Goal: Information Seeking & Learning: Learn about a topic

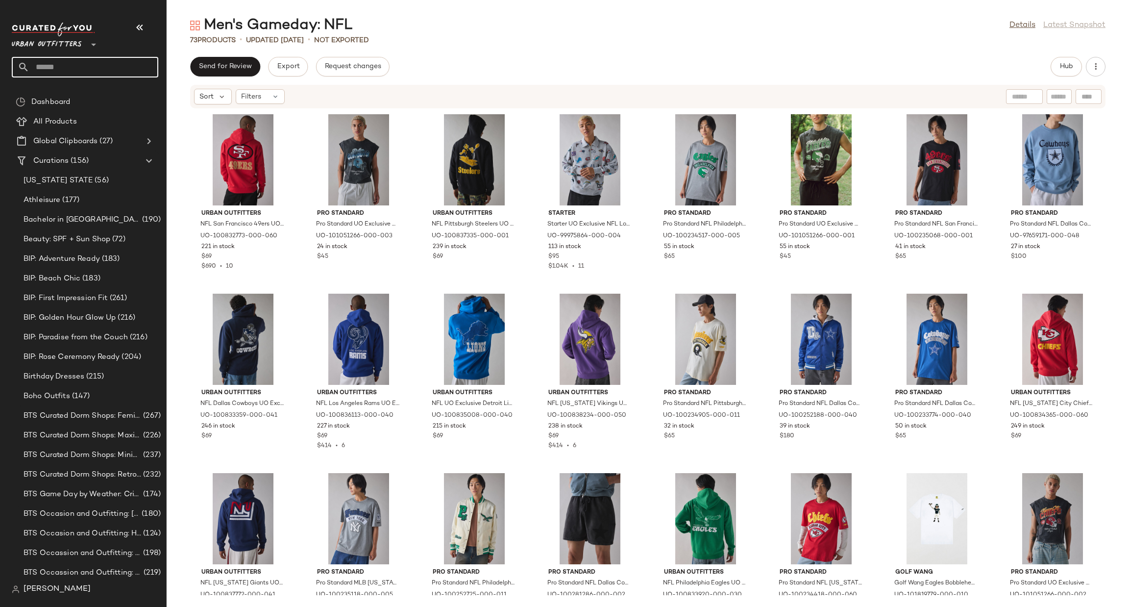
click at [63, 72] on input "text" at bounding box center [93, 67] width 129 height 21
type input "******"
click at [112, 100] on div "Takeover: Linger ie Sets" at bounding box center [85, 95] width 146 height 20
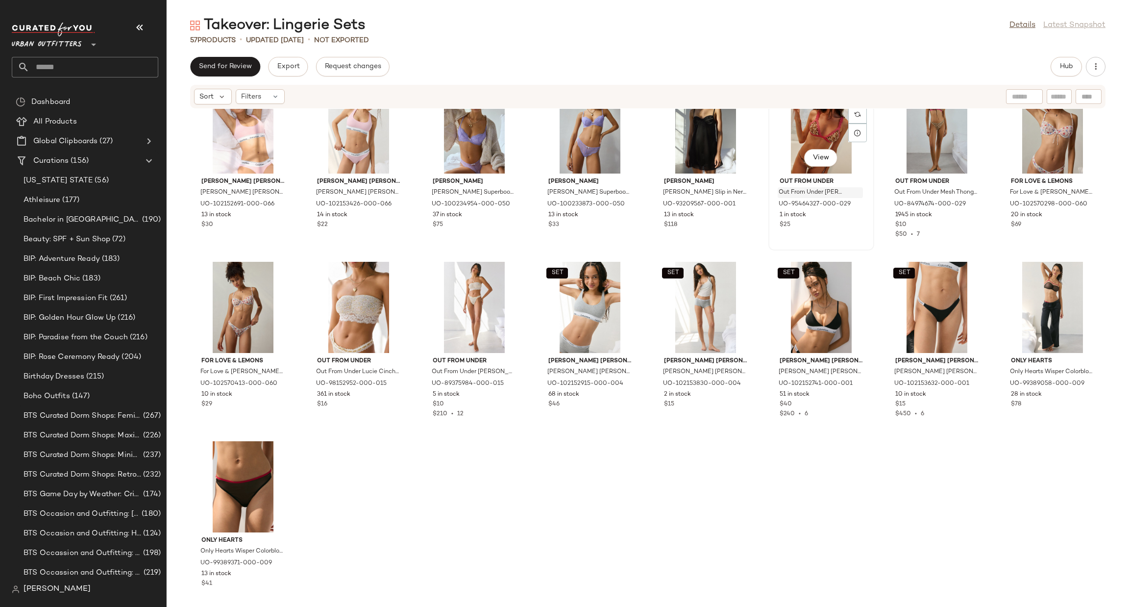
scroll to position [950, 0]
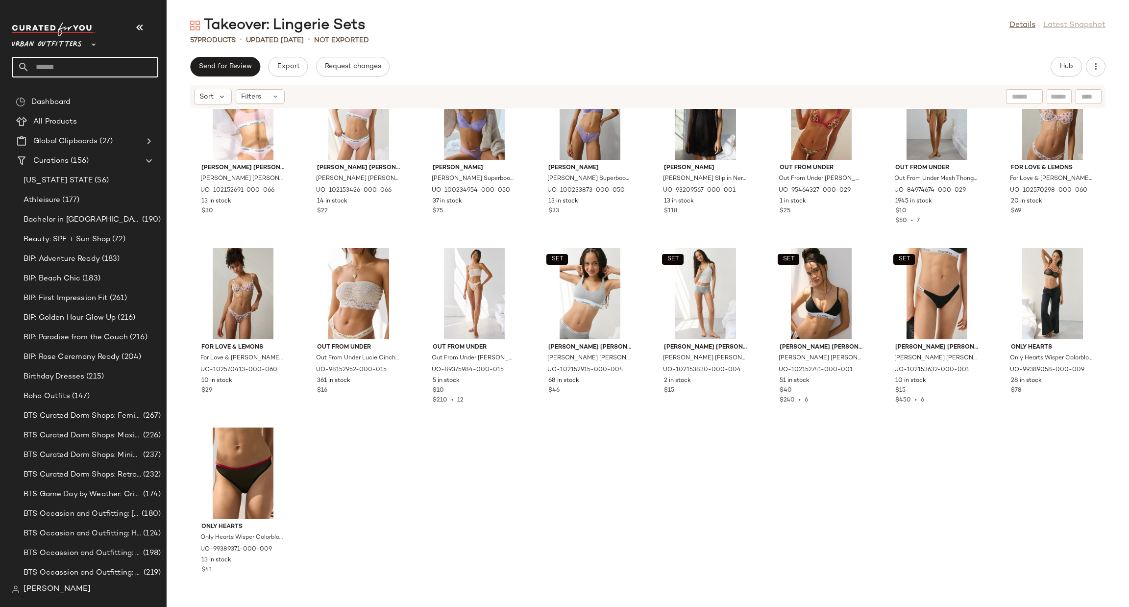
click at [114, 68] on input "text" at bounding box center [93, 67] width 129 height 21
type input "***"
click at [87, 96] on b "NBA" at bounding box center [81, 95] width 15 height 10
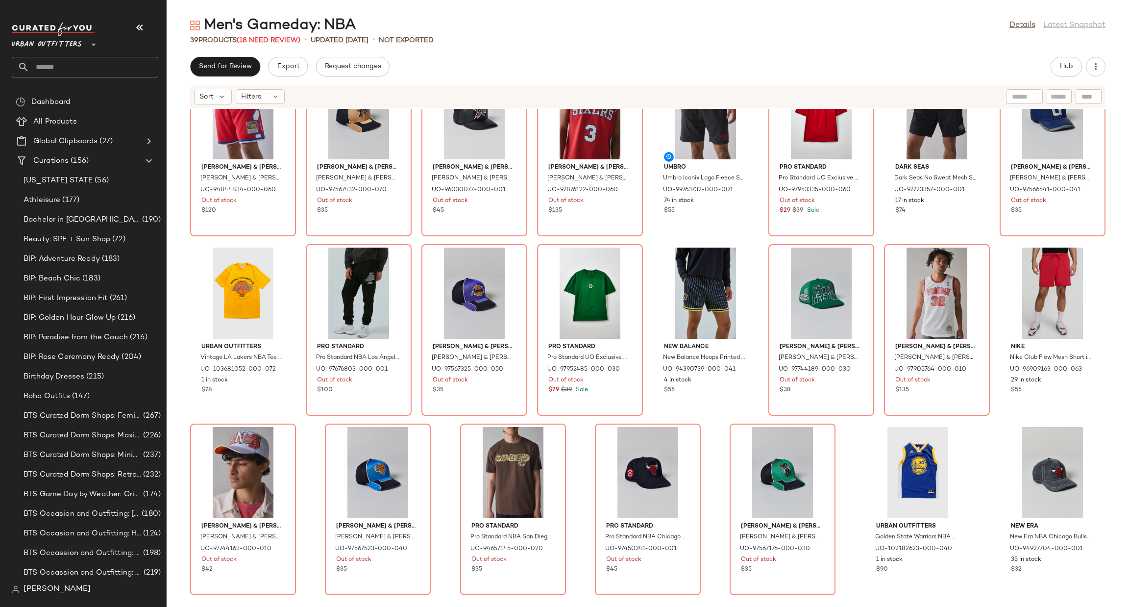
scroll to position [7, 0]
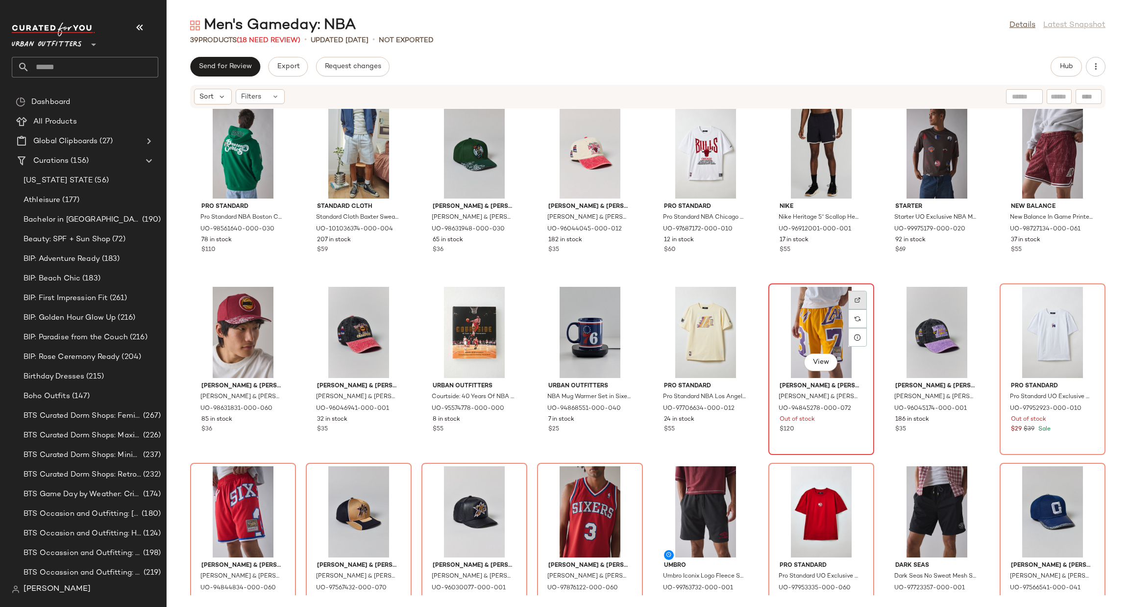
click at [853, 292] on div at bounding box center [857, 300] width 19 height 19
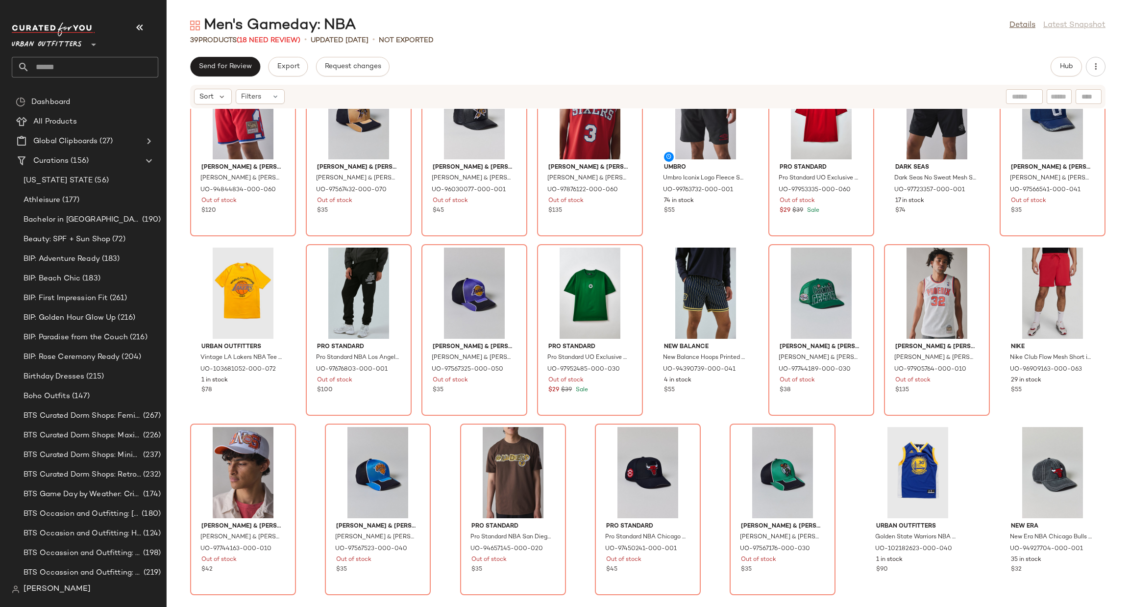
scroll to position [8, 0]
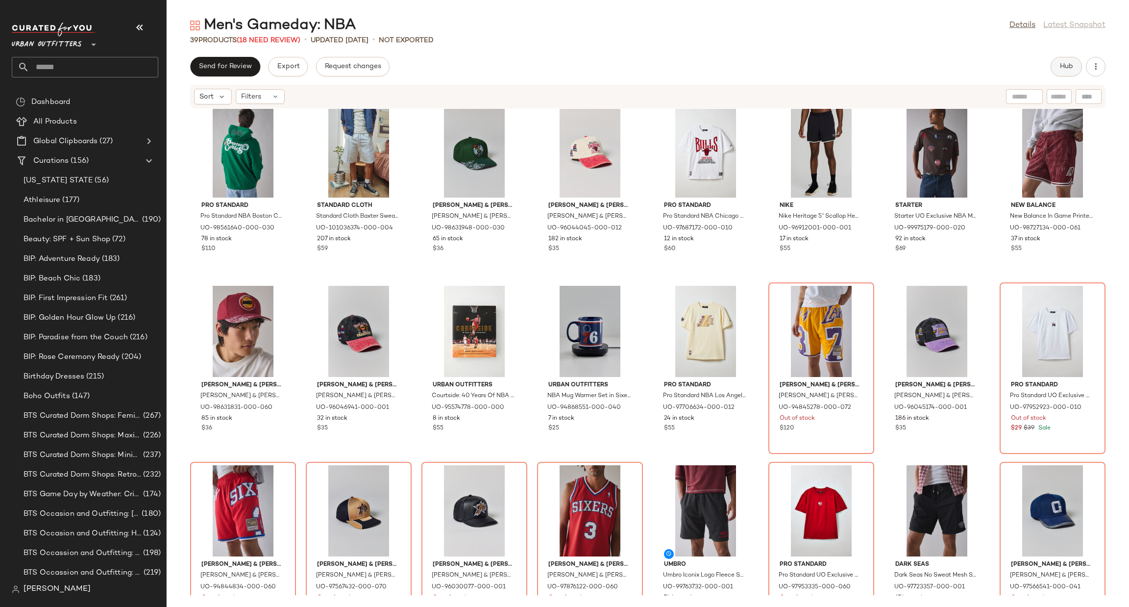
click at [1071, 69] on span "Hub" at bounding box center [1066, 67] width 14 height 8
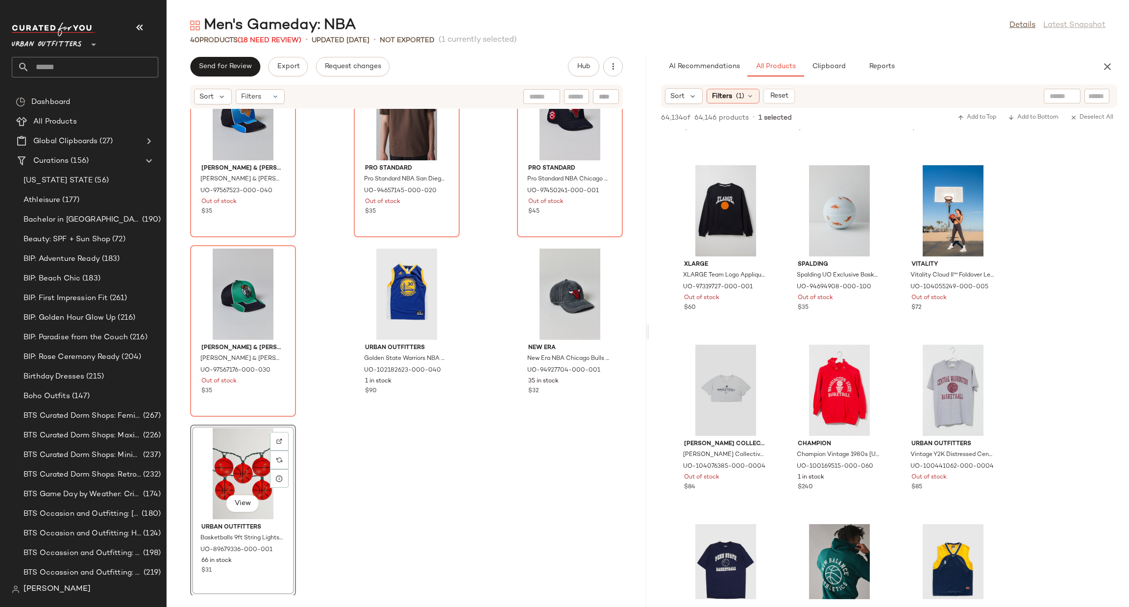
scroll to position [2026, 0]
click at [228, 464] on div "View" at bounding box center [243, 472] width 99 height 91
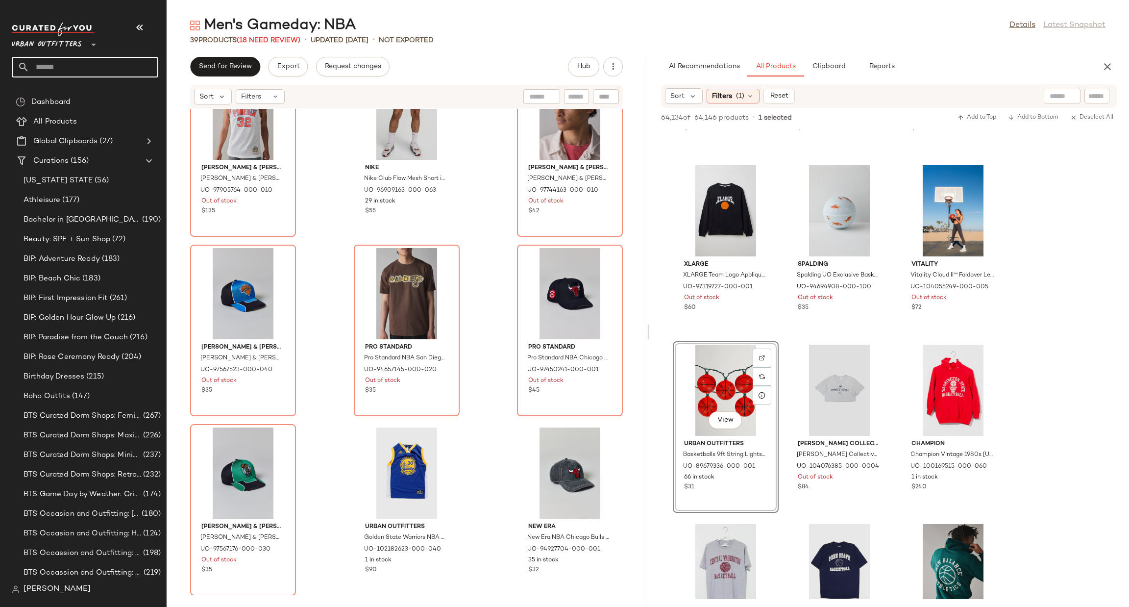
click at [33, 73] on input "text" at bounding box center [93, 67] width 129 height 21
type input "*****"
click at [75, 99] on span "Outfits" at bounding box center [68, 95] width 24 height 10
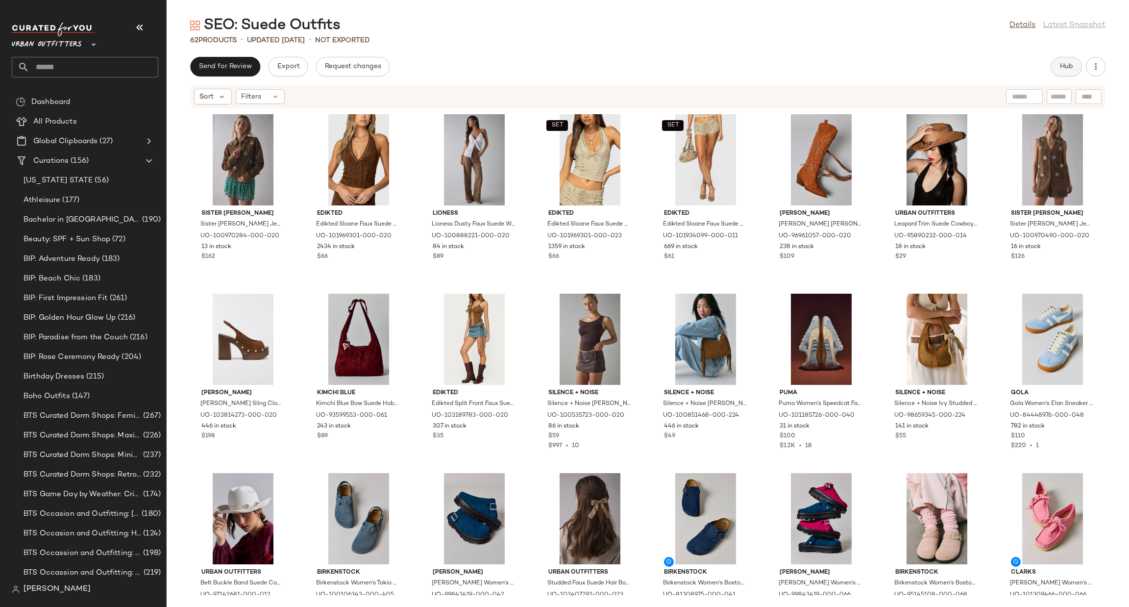
click at [1075, 59] on button "Hub" at bounding box center [1065, 67] width 31 height 20
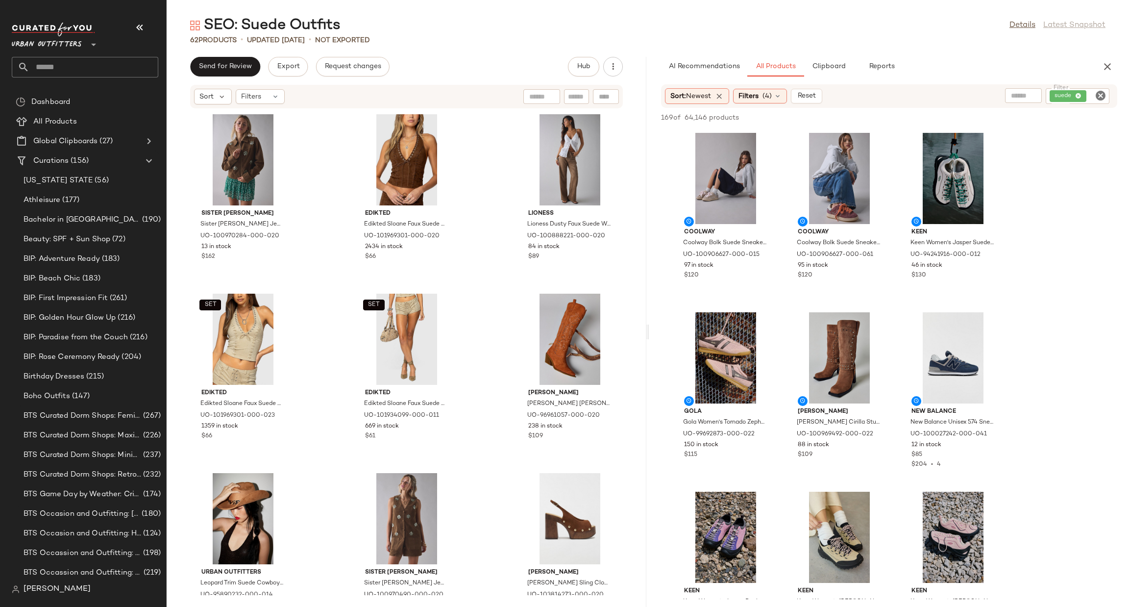
scroll to position [147, 0]
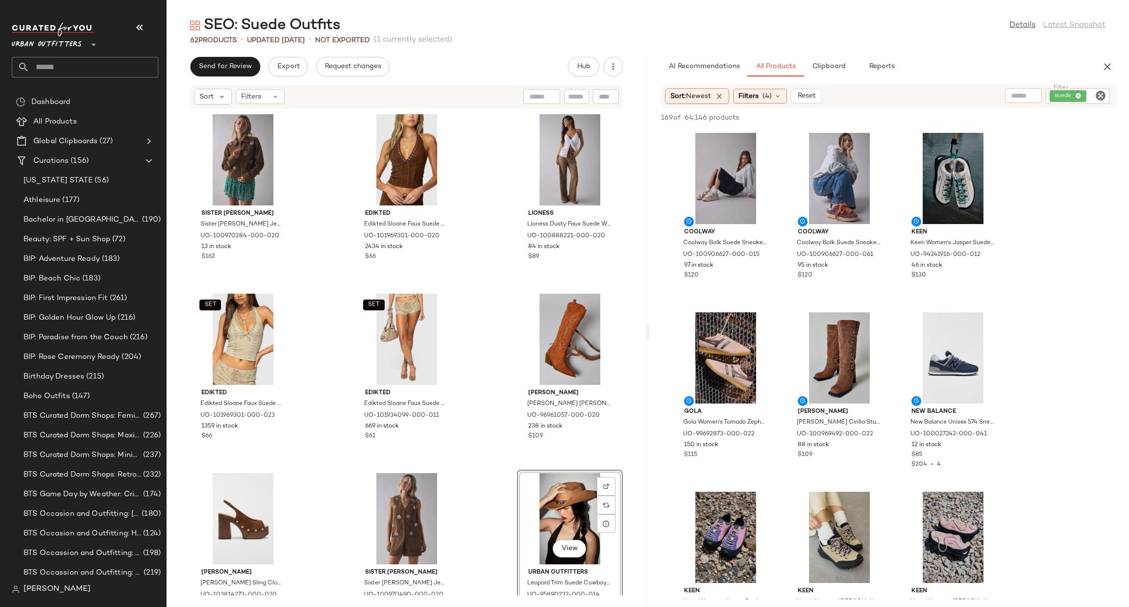
click at [60, 71] on input "text" at bounding box center [93, 67] width 129 height 21
type input "****"
click at [90, 91] on div "SEO: Lace Outfit" at bounding box center [85, 95] width 131 height 10
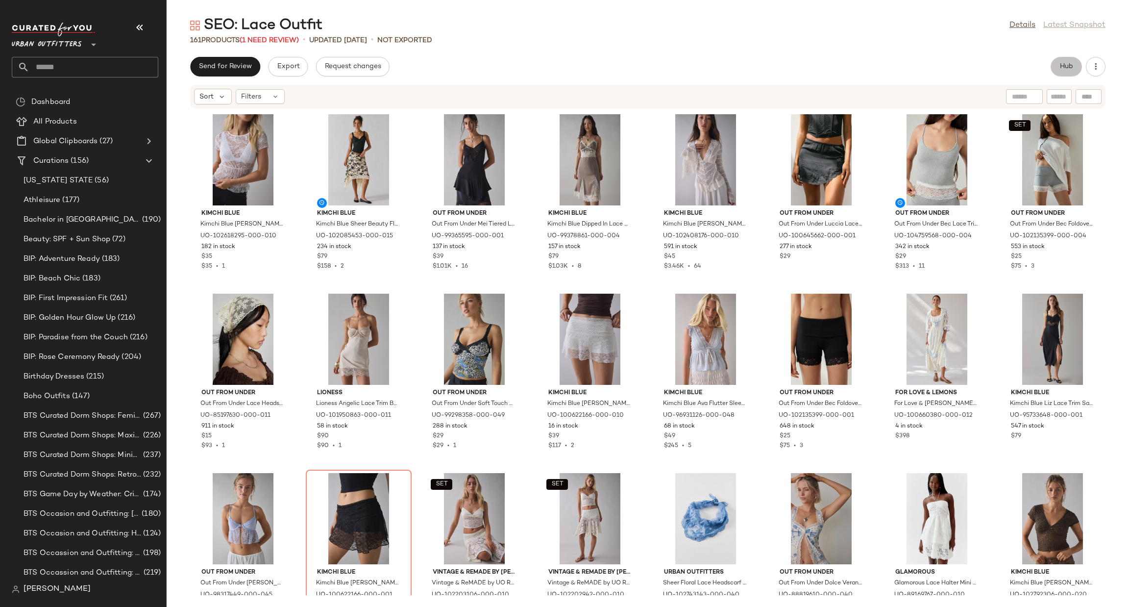
click at [1065, 64] on span "Hub" at bounding box center [1066, 67] width 14 height 8
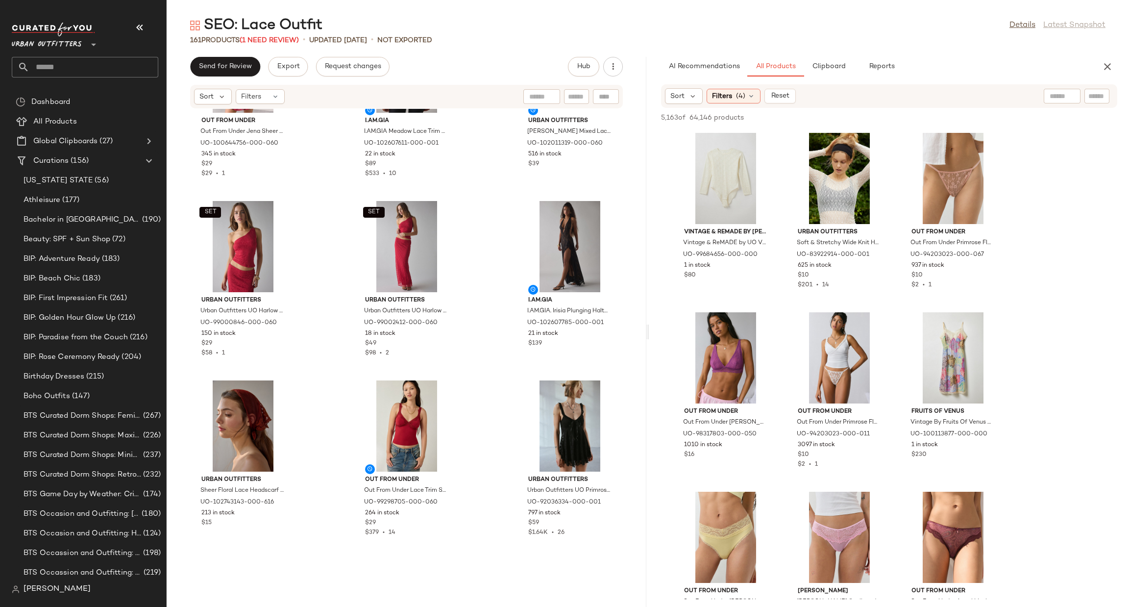
scroll to position [7435, 0]
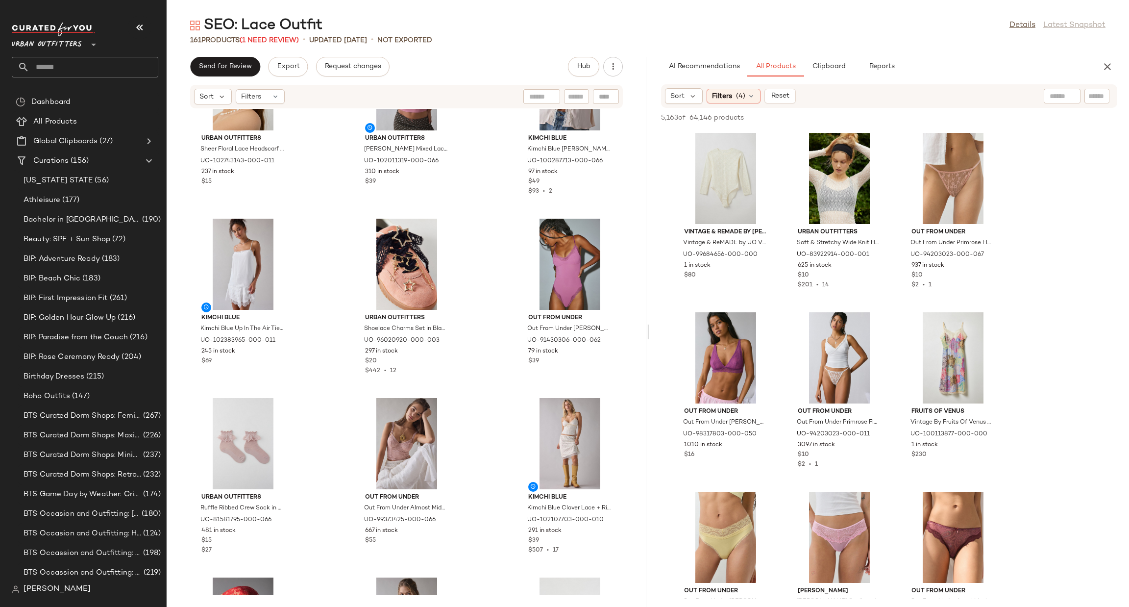
click at [1104, 65] on icon "button" at bounding box center [1107, 67] width 12 height 12
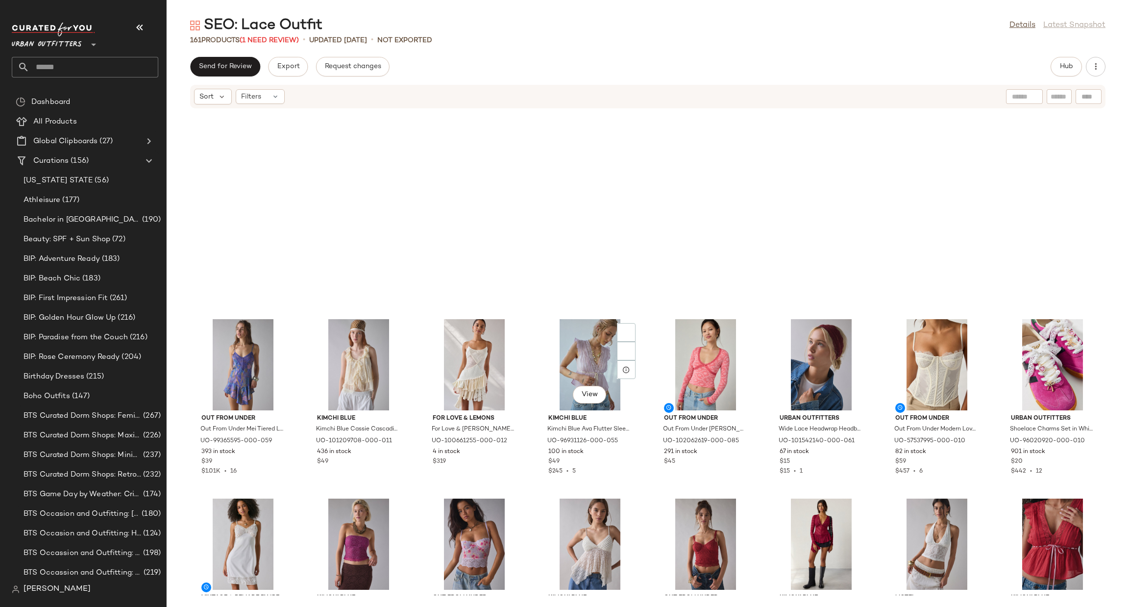
scroll to position [743, 0]
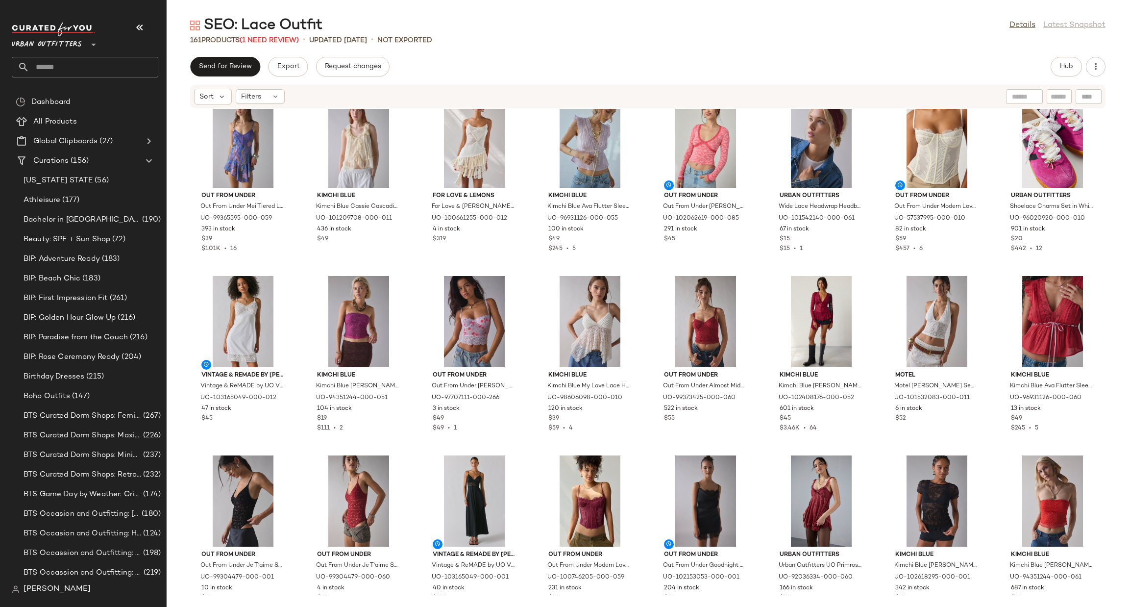
click at [81, 68] on input "text" at bounding box center [93, 67] width 129 height 21
type input "**********"
click at [95, 91] on div "SEO: Clubbing Out fits" at bounding box center [85, 95] width 131 height 10
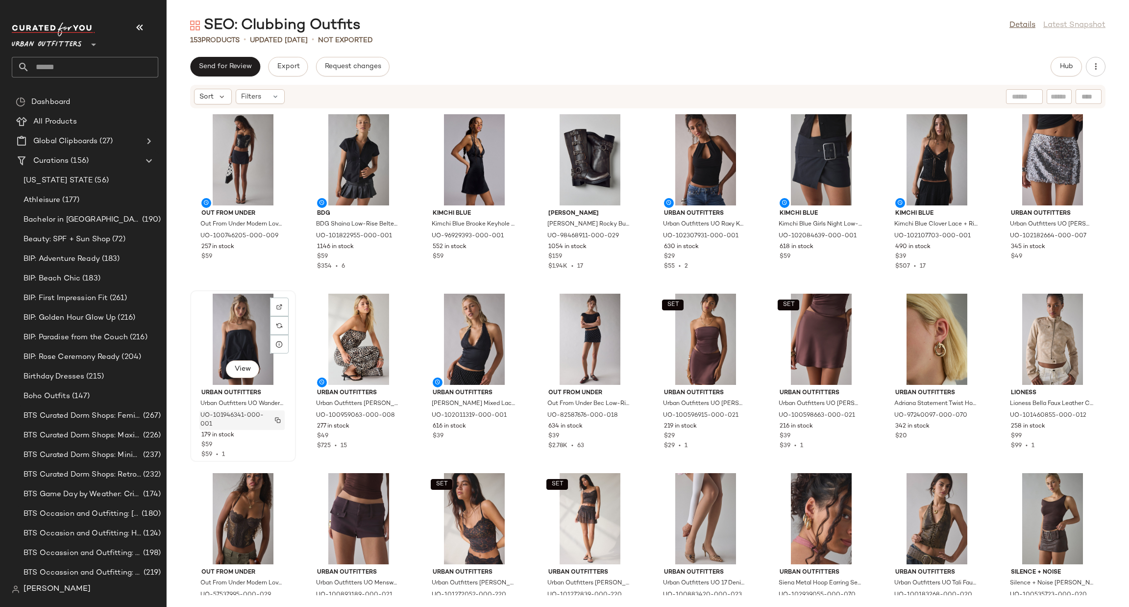
click at [280, 415] on button "button" at bounding box center [278, 419] width 14 height 9
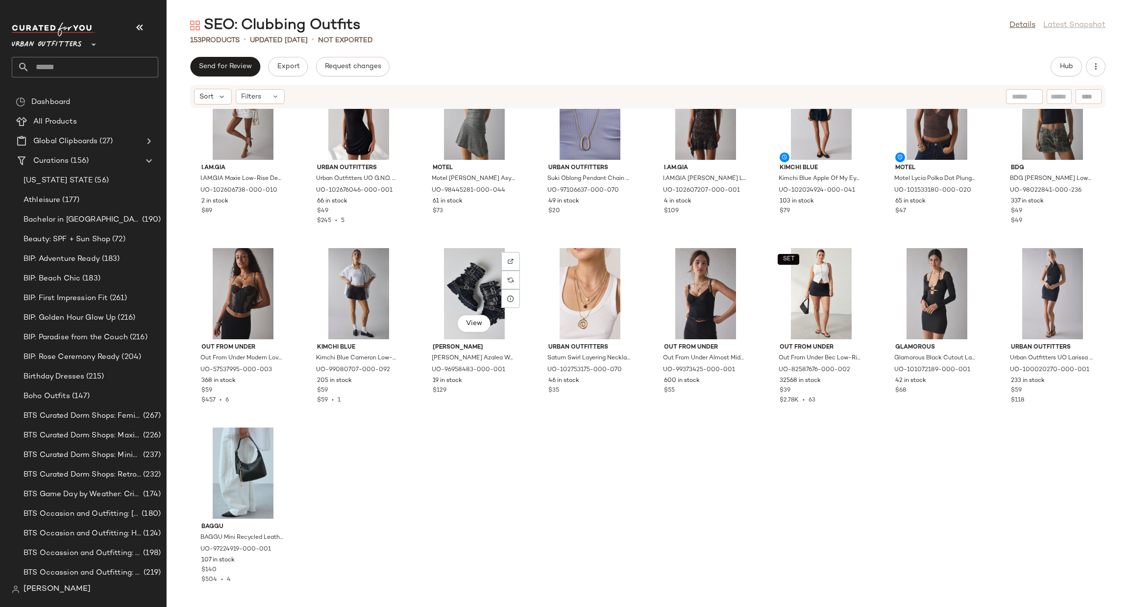
scroll to position [2661, 0]
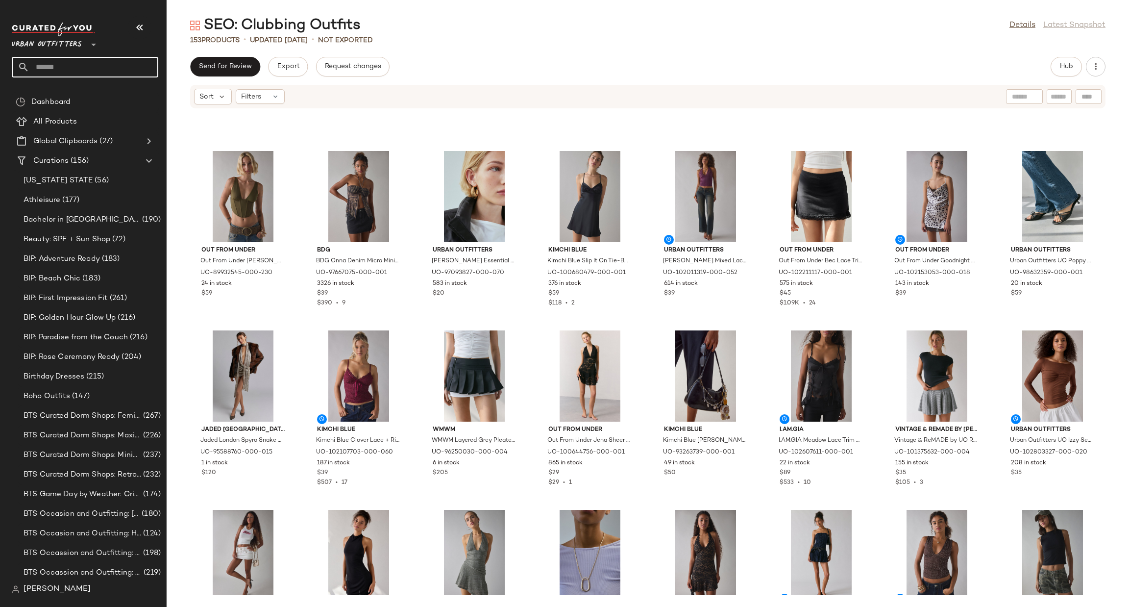
click at [113, 57] on input "text" at bounding box center [93, 67] width 129 height 21
type input "********"
click at [102, 91] on div "SEO: Clean Gi rl Outfits" at bounding box center [85, 95] width 131 height 10
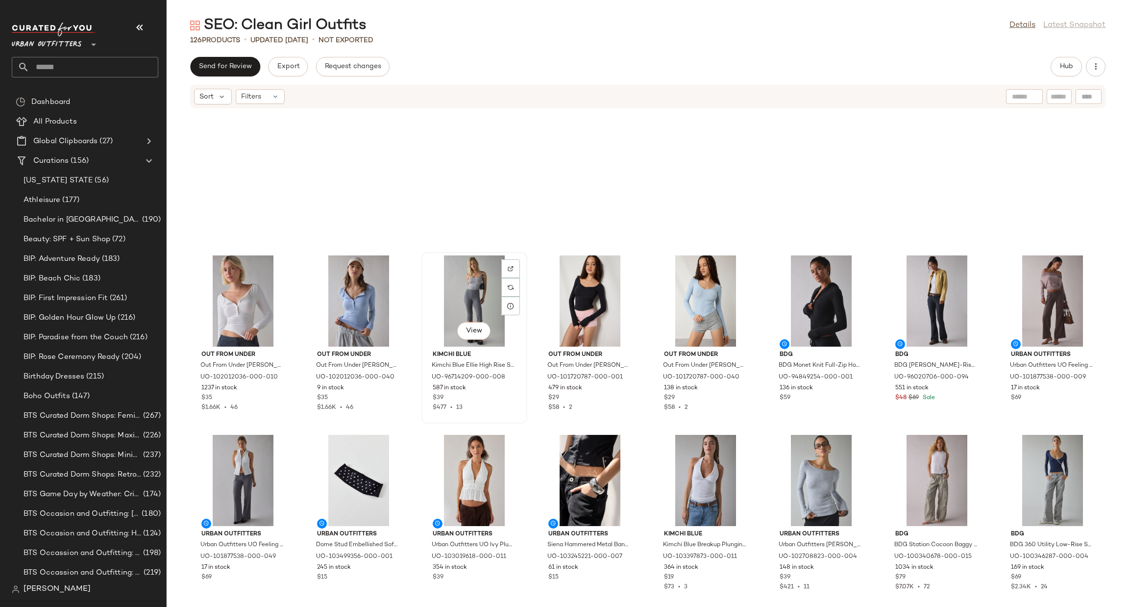
scroll to position [1944, 0]
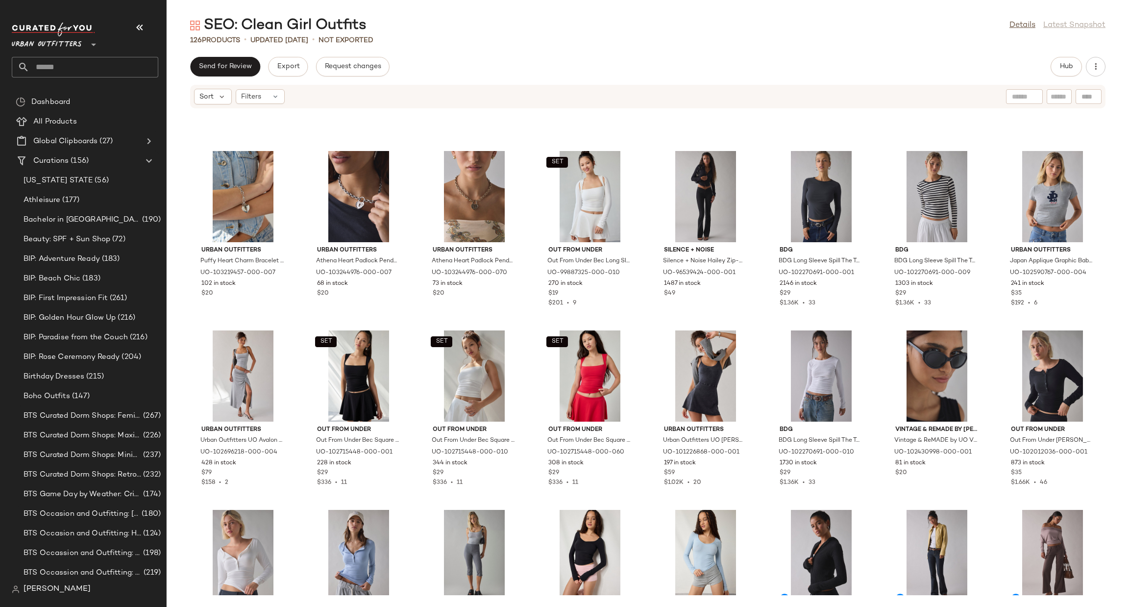
click at [1050, 70] on div "Hub" at bounding box center [1065, 67] width 31 height 20
click at [1060, 62] on button "Hub" at bounding box center [1065, 67] width 31 height 20
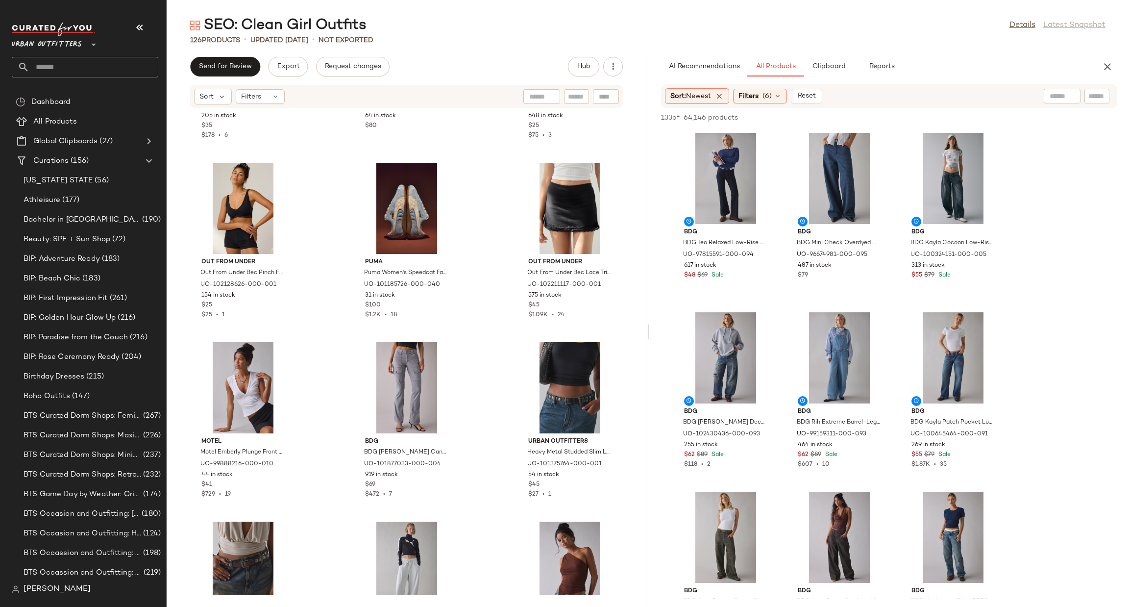
scroll to position [3960, 0]
